Goal: Task Accomplishment & Management: Complete application form

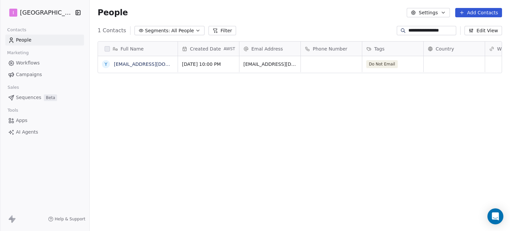
scroll to position [198, 415]
click at [431, 31] on input "**********" at bounding box center [432, 30] width 47 height 7
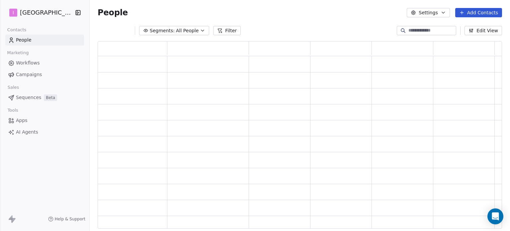
scroll to position [182, 399]
click at [468, 10] on button "Add Contacts" at bounding box center [478, 12] width 47 height 9
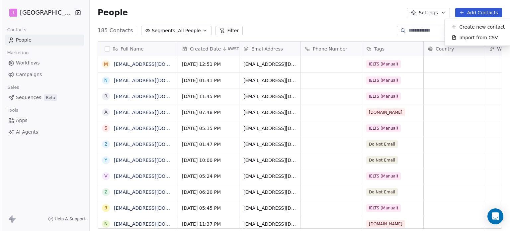
scroll to position [198, 415]
click at [450, 29] on div "Create new contact" at bounding box center [478, 27] width 61 height 11
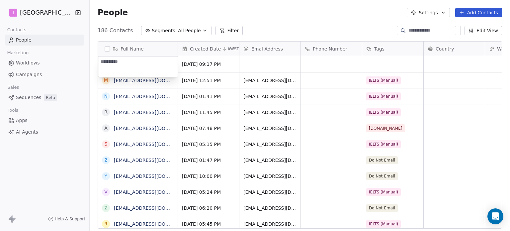
type textarea "**********"
click at [263, 61] on html "I IELTS University Contacts People Marketing Workflows Campaigns Sales Sequence…" at bounding box center [255, 115] width 510 height 231
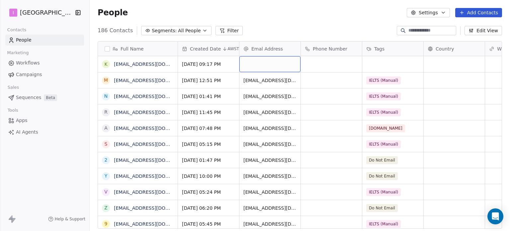
click at [263, 61] on div "grid" at bounding box center [270, 64] width 61 height 16
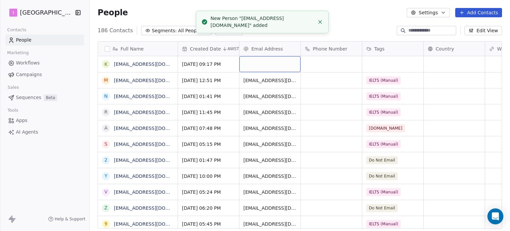
click at [263, 61] on div "grid" at bounding box center [270, 64] width 61 height 16
click at [262, 62] on div "grid" at bounding box center [270, 64] width 61 height 16
type input "**********"
click at [389, 60] on html "I IELTS University Contacts People Marketing Workflows Campaigns Sales Sequence…" at bounding box center [255, 115] width 510 height 231
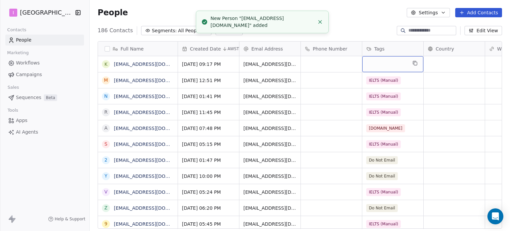
click at [389, 60] on div "grid" at bounding box center [392, 64] width 61 height 16
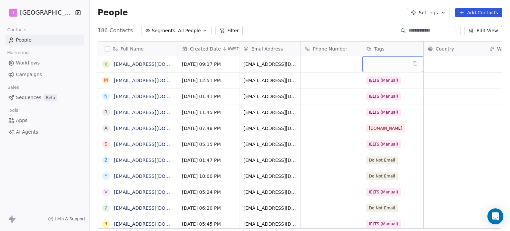
click at [389, 60] on div "grid" at bounding box center [392, 64] width 61 height 16
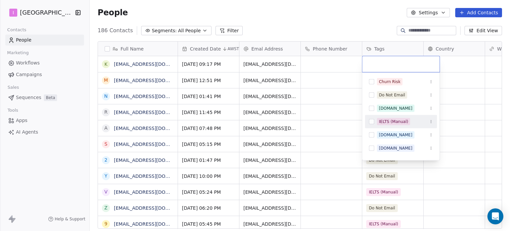
click at [407, 122] on span "IELTS (Manual)" at bounding box center [393, 121] width 33 height 7
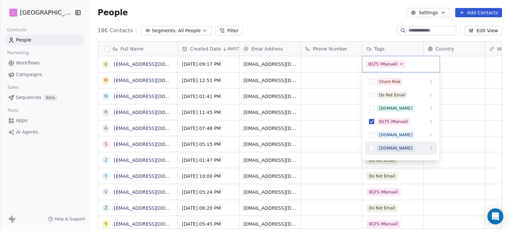
click at [355, 20] on html "I IELTS University Contacts People Marketing Workflows Campaigns Sales Sequence…" at bounding box center [255, 115] width 510 height 231
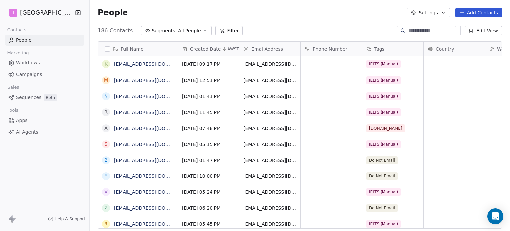
click at [473, 12] on button "Add Contacts" at bounding box center [478, 12] width 47 height 9
click at [473, 26] on span "Create new contact" at bounding box center [482, 27] width 46 height 7
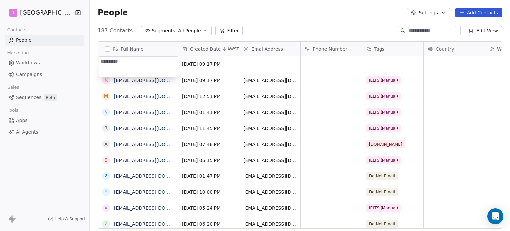
type textarea "**********"
click at [262, 61] on html "I IELTS University Contacts People Marketing Workflows Campaigns Sales Sequence…" at bounding box center [255, 115] width 510 height 231
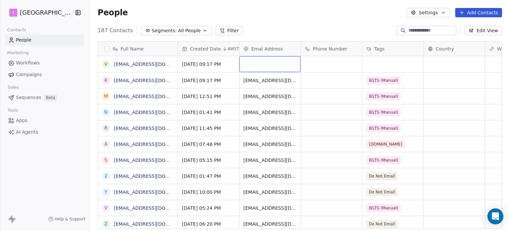
click at [262, 61] on div "grid" at bounding box center [270, 64] width 61 height 16
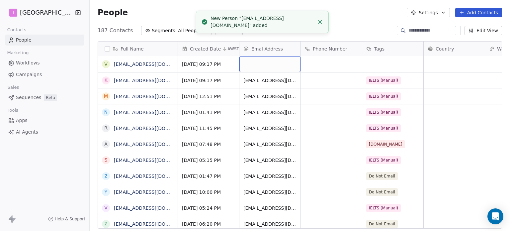
click at [262, 61] on div "grid" at bounding box center [270, 64] width 61 height 16
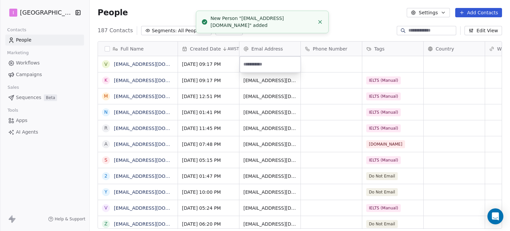
type input "**********"
click at [385, 61] on html "I IELTS University Contacts People Marketing Workflows Campaigns Sales Sequence…" at bounding box center [255, 115] width 510 height 231
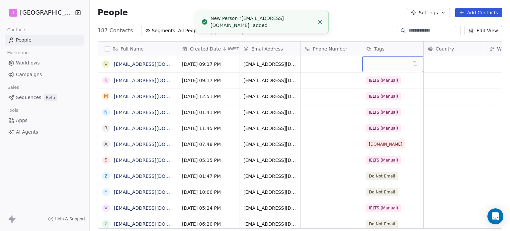
click at [385, 61] on div "grid" at bounding box center [392, 64] width 61 height 16
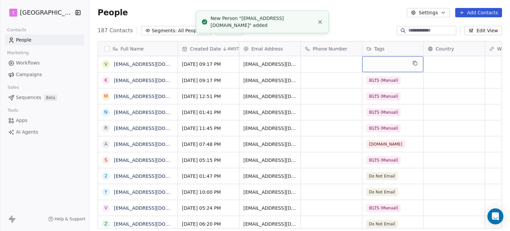
click at [385, 61] on div "grid" at bounding box center [392, 64] width 61 height 16
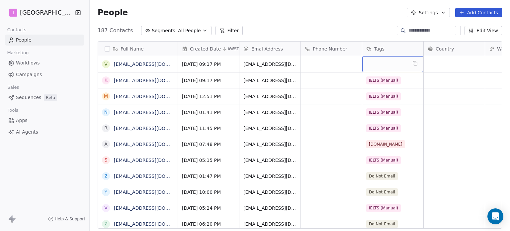
click at [385, 61] on div "grid" at bounding box center [392, 64] width 61 height 16
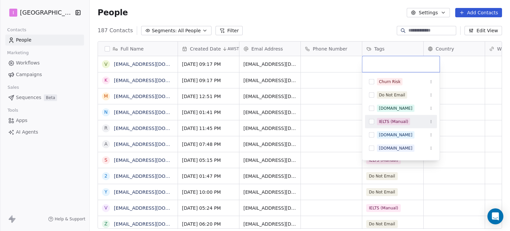
click at [391, 117] on div "IELTS (Manual)" at bounding box center [401, 121] width 72 height 11
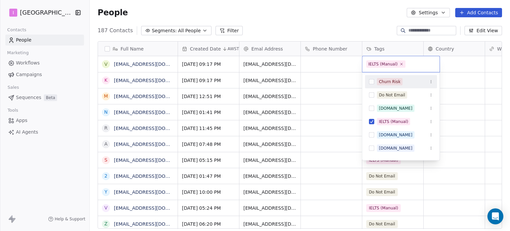
click at [326, 25] on html "I IELTS University Contacts People Marketing Workflows Campaigns Sales Sequence…" at bounding box center [255, 115] width 510 height 231
